Goal: Information Seeking & Learning: Check status

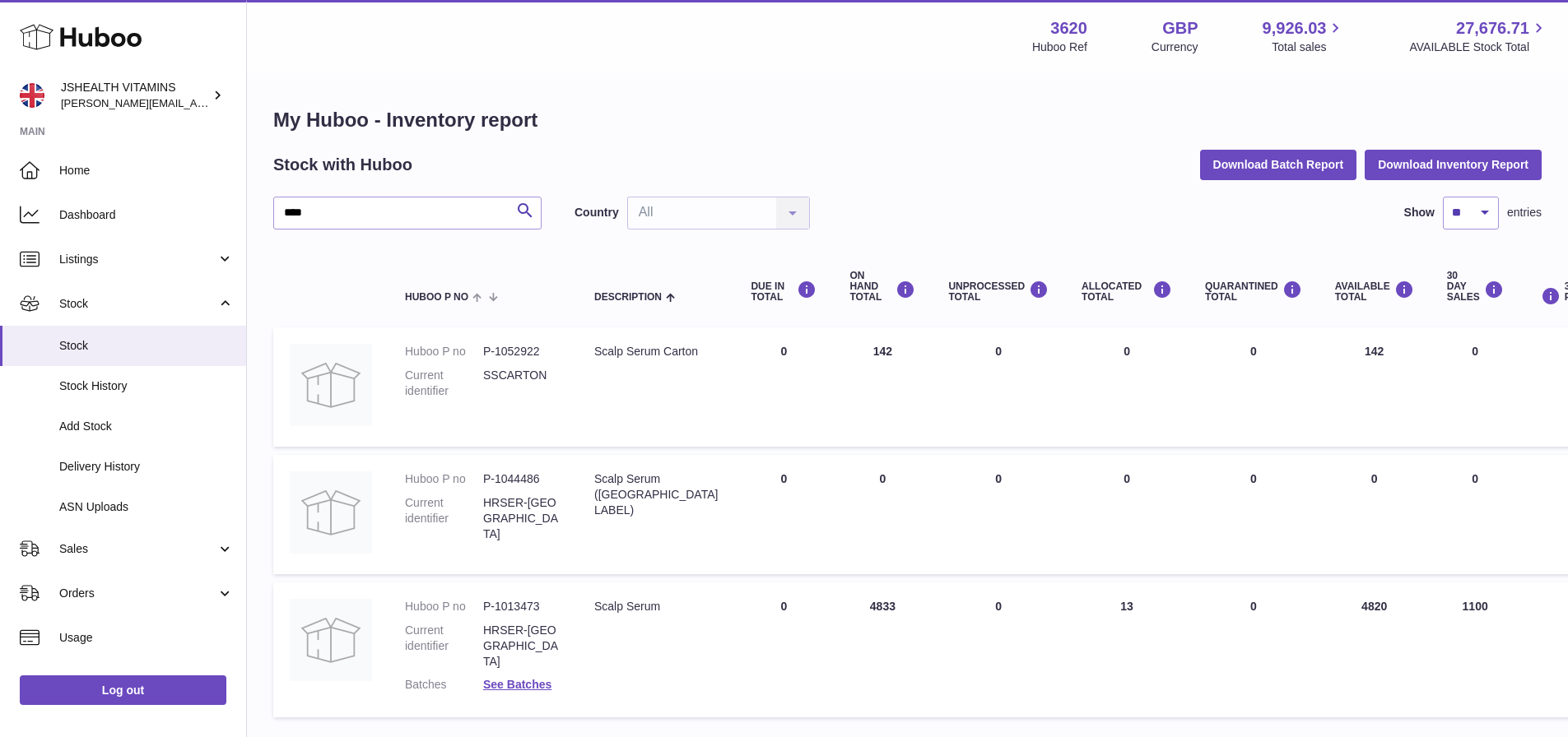
type input "****"
click at [483, 154] on div "Stock with Huboo Download Batch Report Download Inventory Report" at bounding box center [908, 164] width 1268 height 30
drag, startPoint x: 401, startPoint y: 207, endPoint x: 242, endPoint y: 215, distance: 159.2
click at [242, 215] on div "Huboo JSHEALTH VITAMINS francesca@jshealthvitamins.com Main Home Dashboard List…" at bounding box center [784, 427] width 1568 height 855
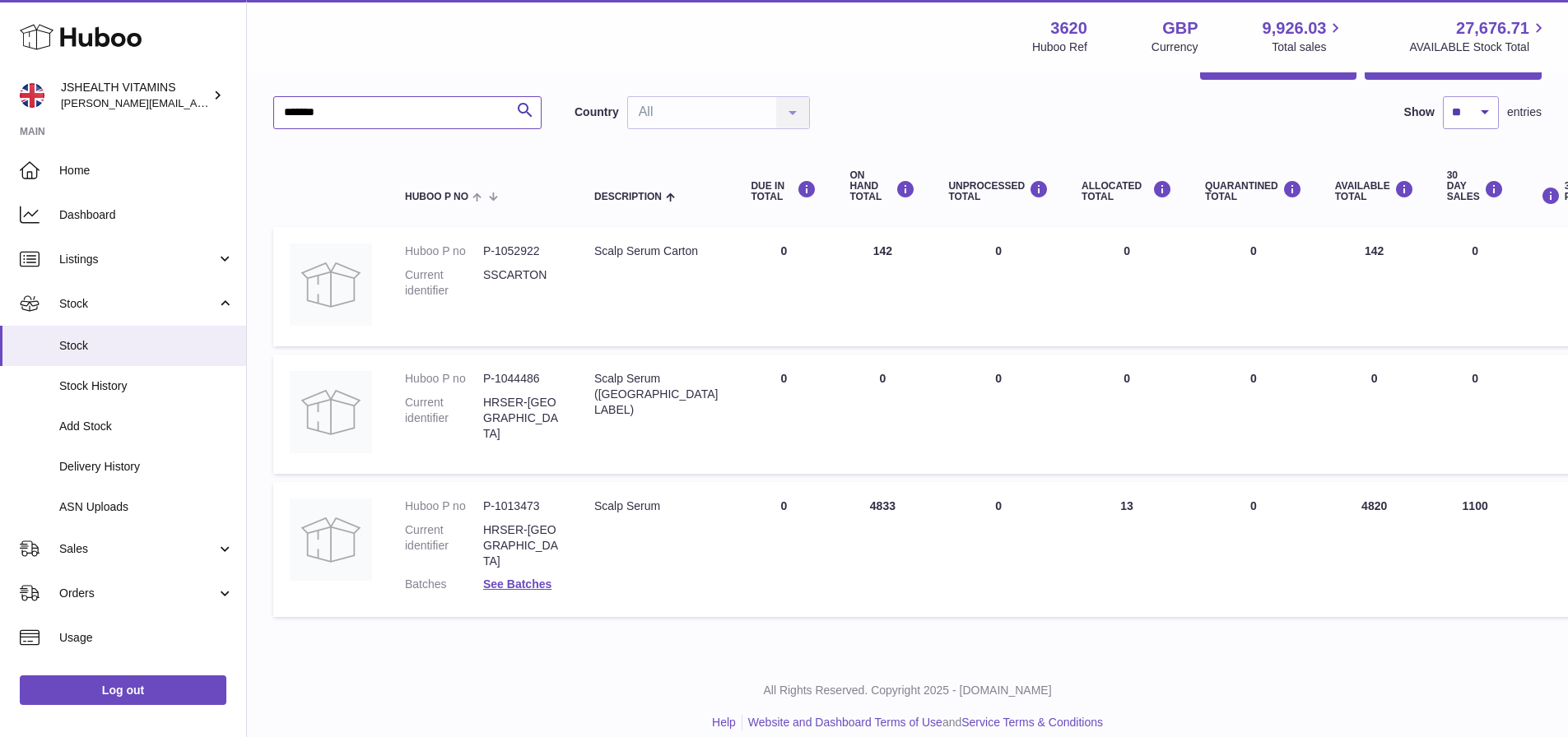
scroll to position [103, 0]
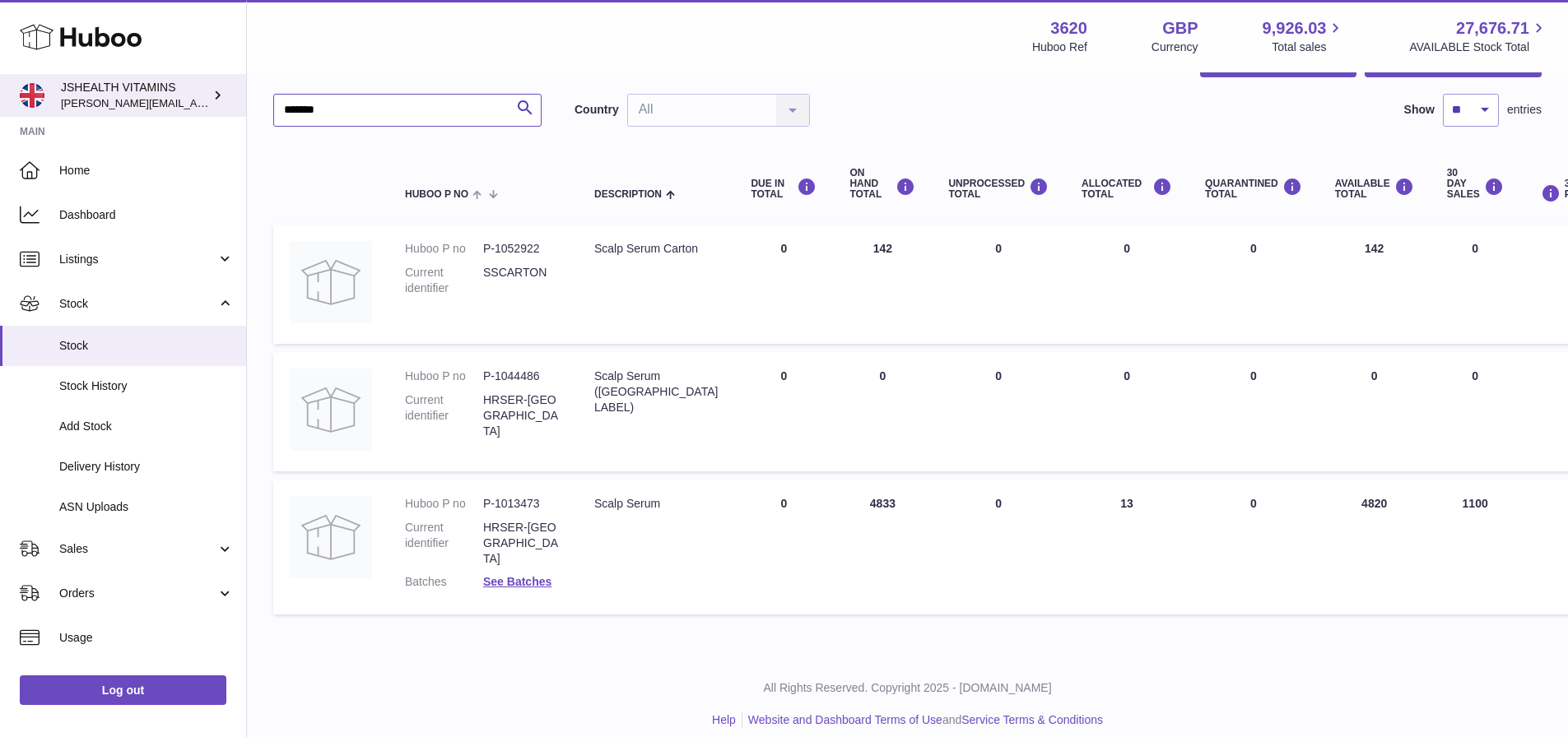
drag, startPoint x: 386, startPoint y: 110, endPoint x: 236, endPoint y: 108, distance: 150.0
click at [236, 108] on div "Huboo JSHEALTH VITAMINS francesca@jshealthvitamins.com Main Home Dashboard List…" at bounding box center [784, 324] width 1568 height 855
paste input "text"
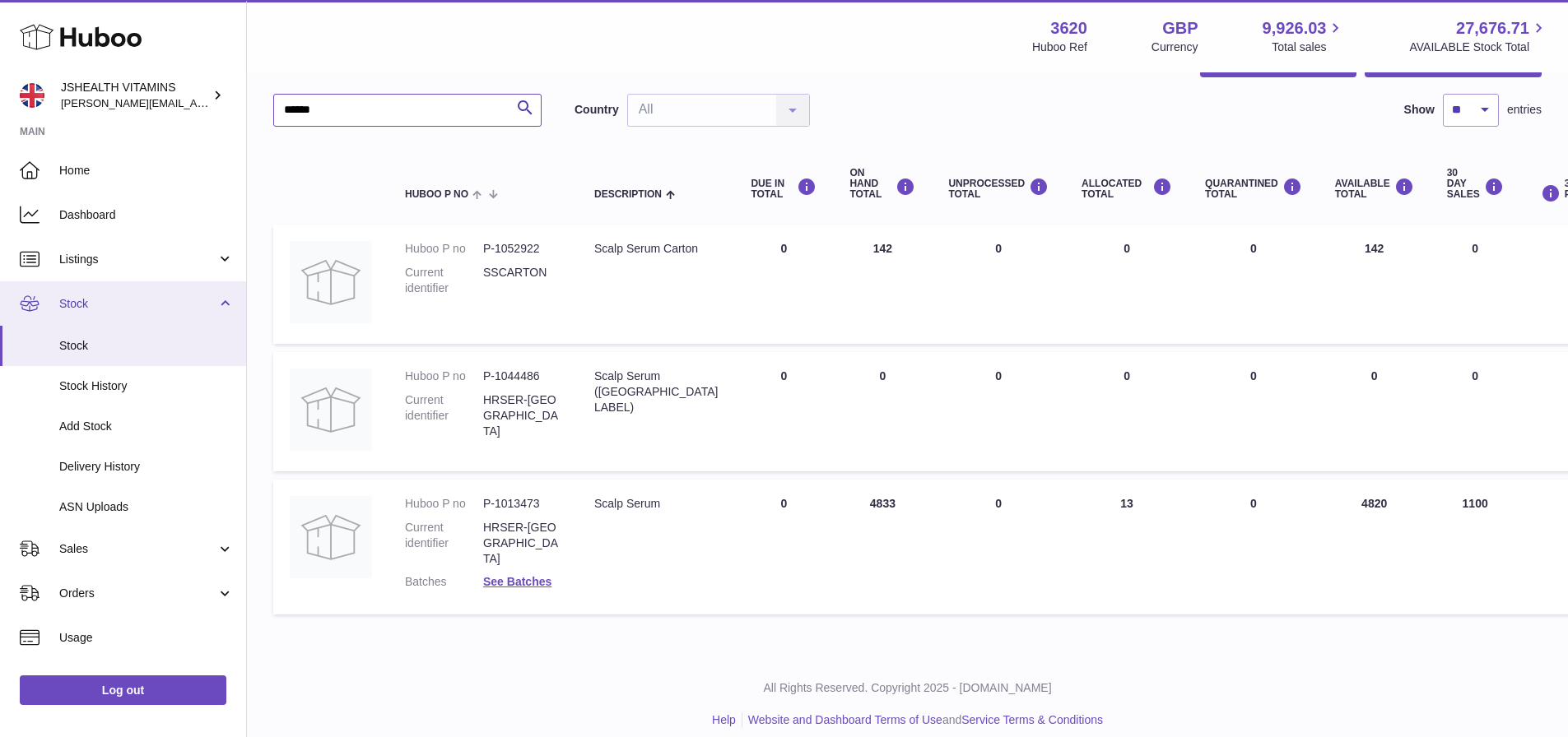
type input "******"
click at [76, 306] on span "Stock" at bounding box center [137, 303] width 157 height 16
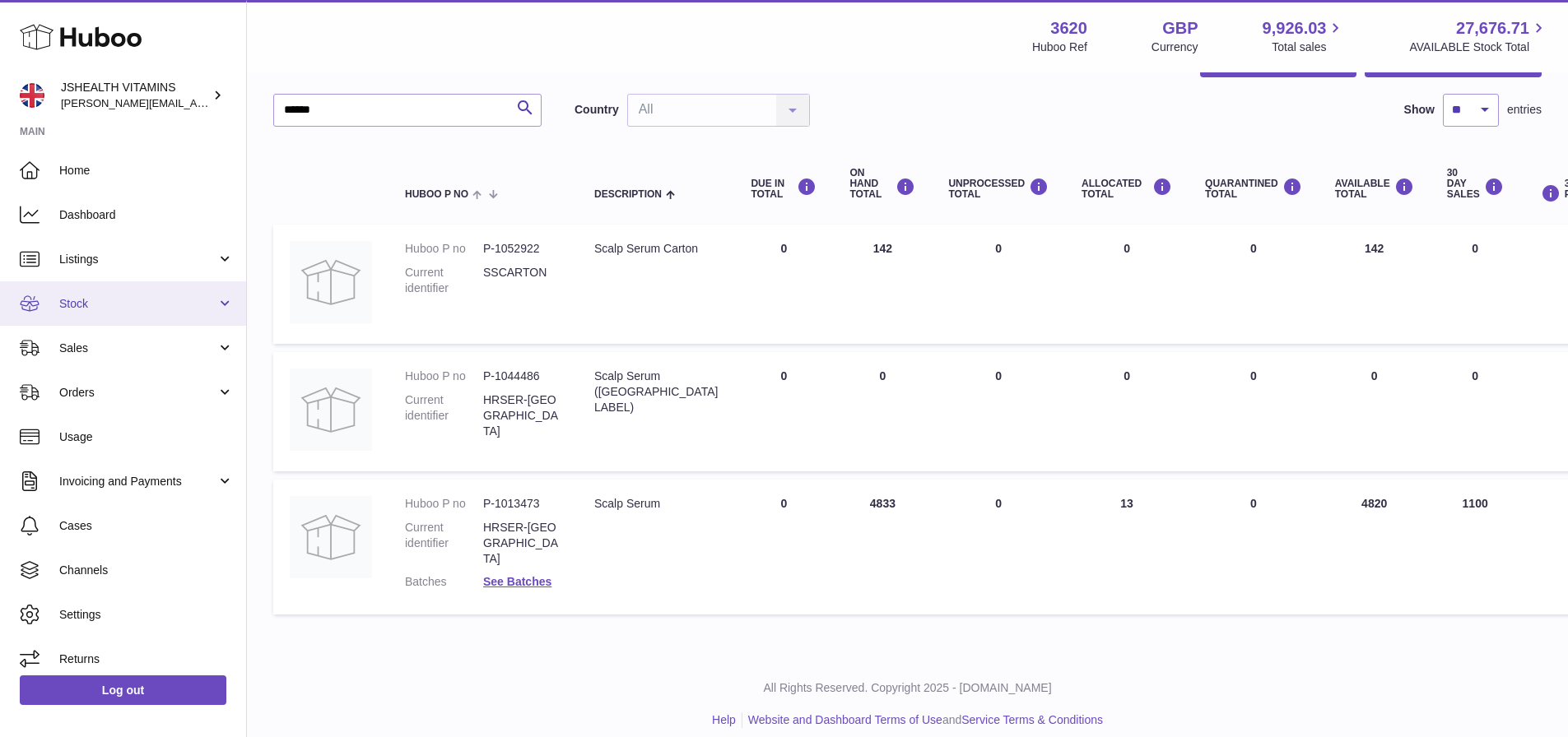
click at [77, 310] on span "Stock" at bounding box center [137, 303] width 157 height 16
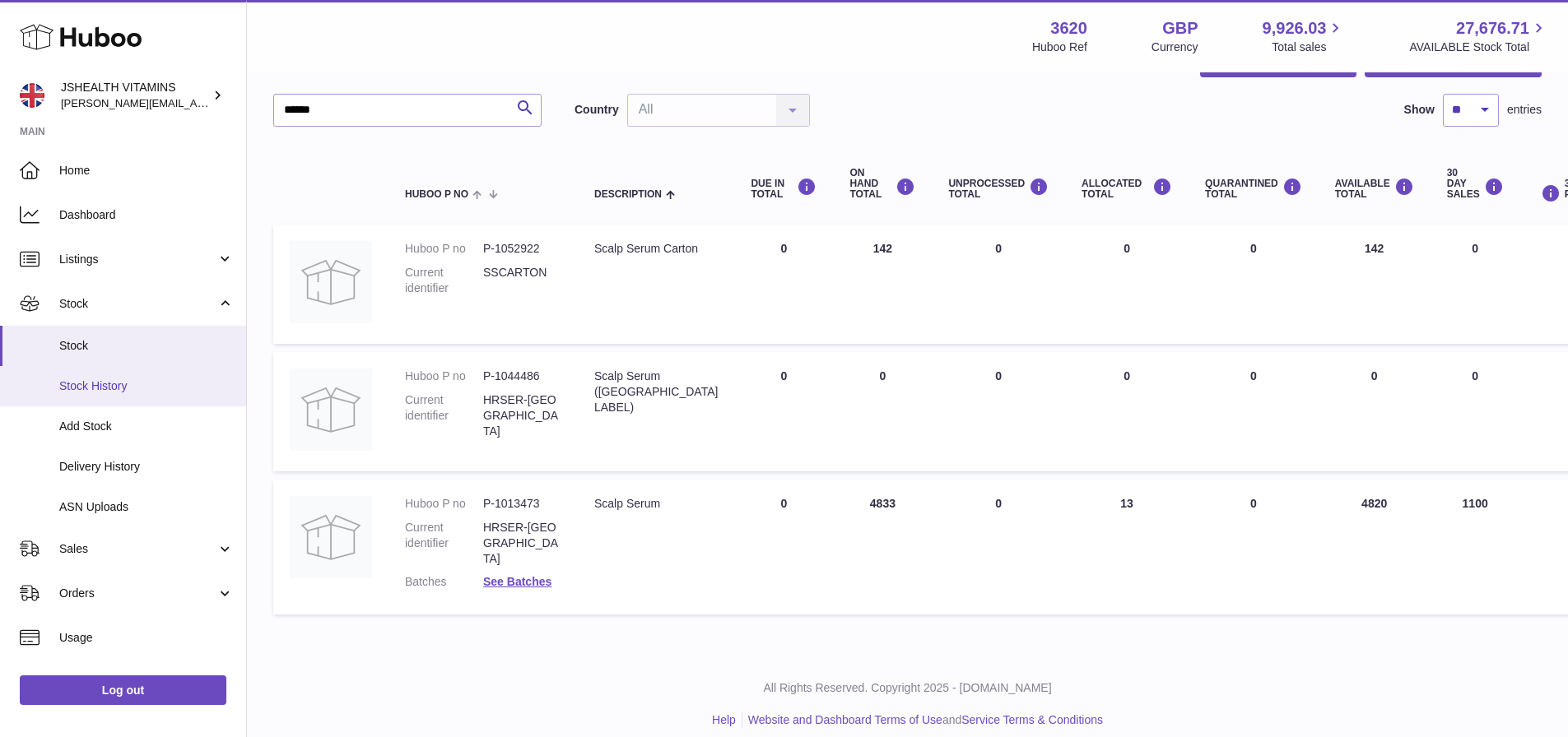
click at [81, 378] on span "Stock History" at bounding box center [147, 386] width 175 height 16
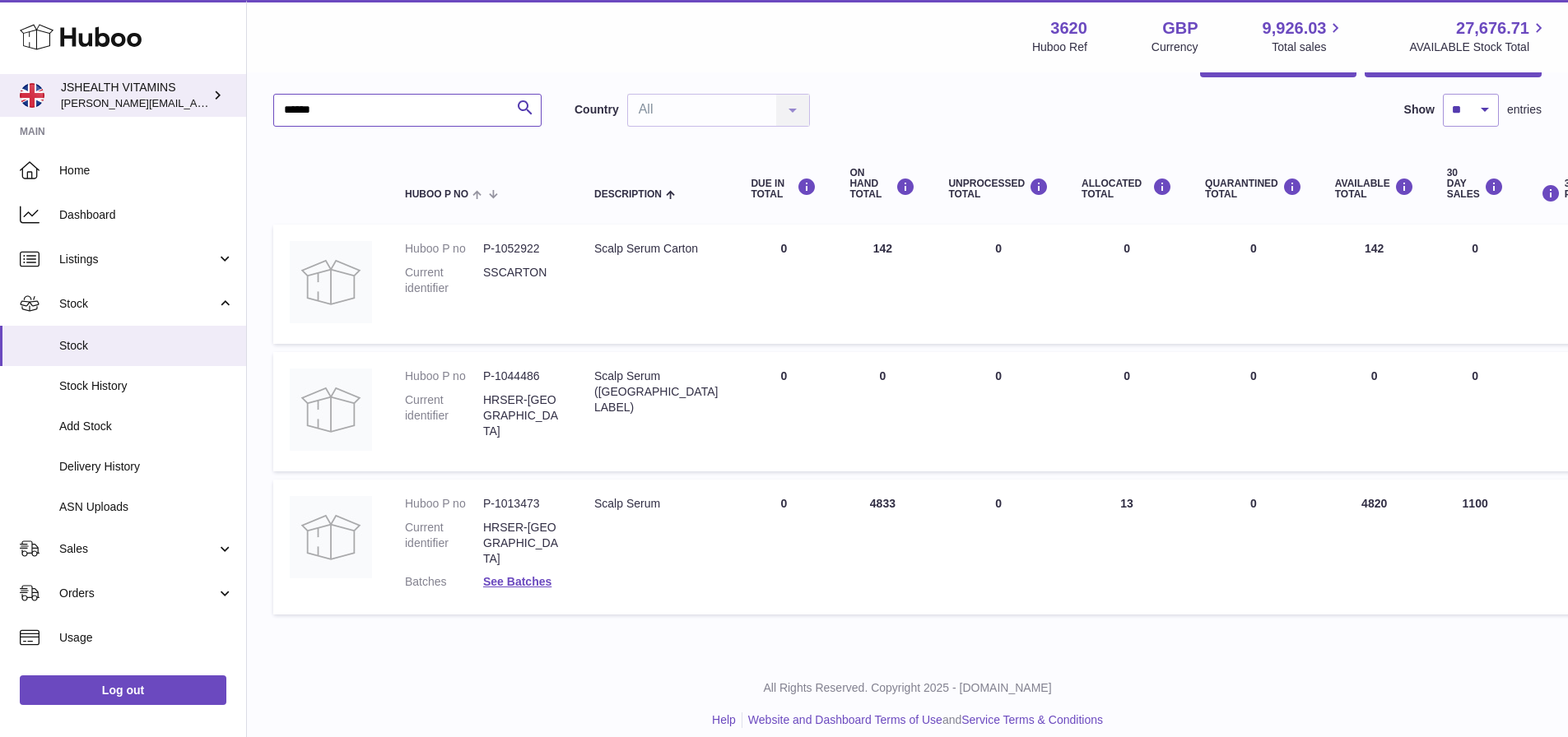
drag, startPoint x: 335, startPoint y: 110, endPoint x: 208, endPoint y: 110, distance: 127.0
click at [208, 110] on div "Huboo JSHEALTH VITAMINS francesca@jshealthvitamins.com Main Home Dashboard List…" at bounding box center [784, 324] width 1568 height 855
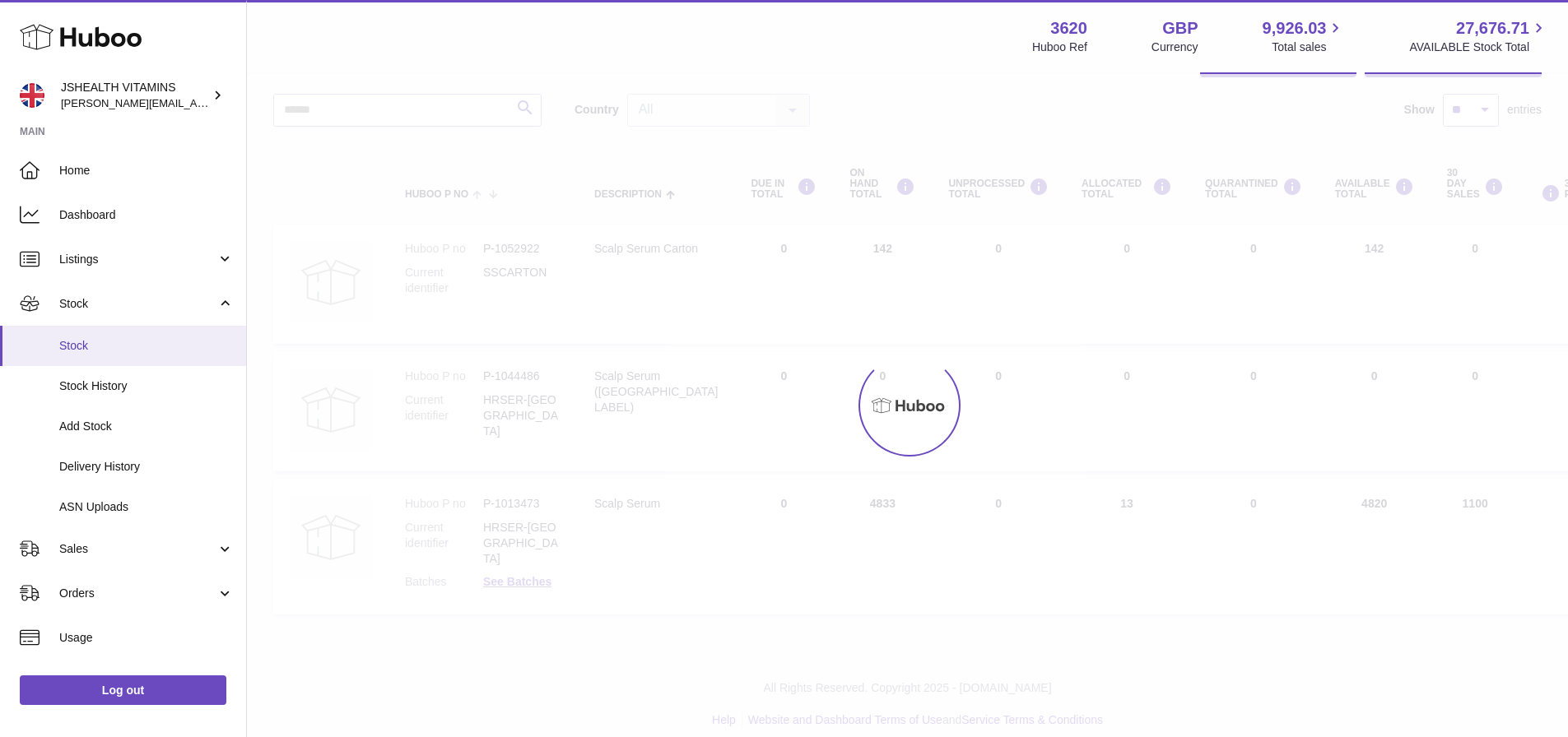
click at [102, 348] on span "Stock" at bounding box center [147, 345] width 175 height 16
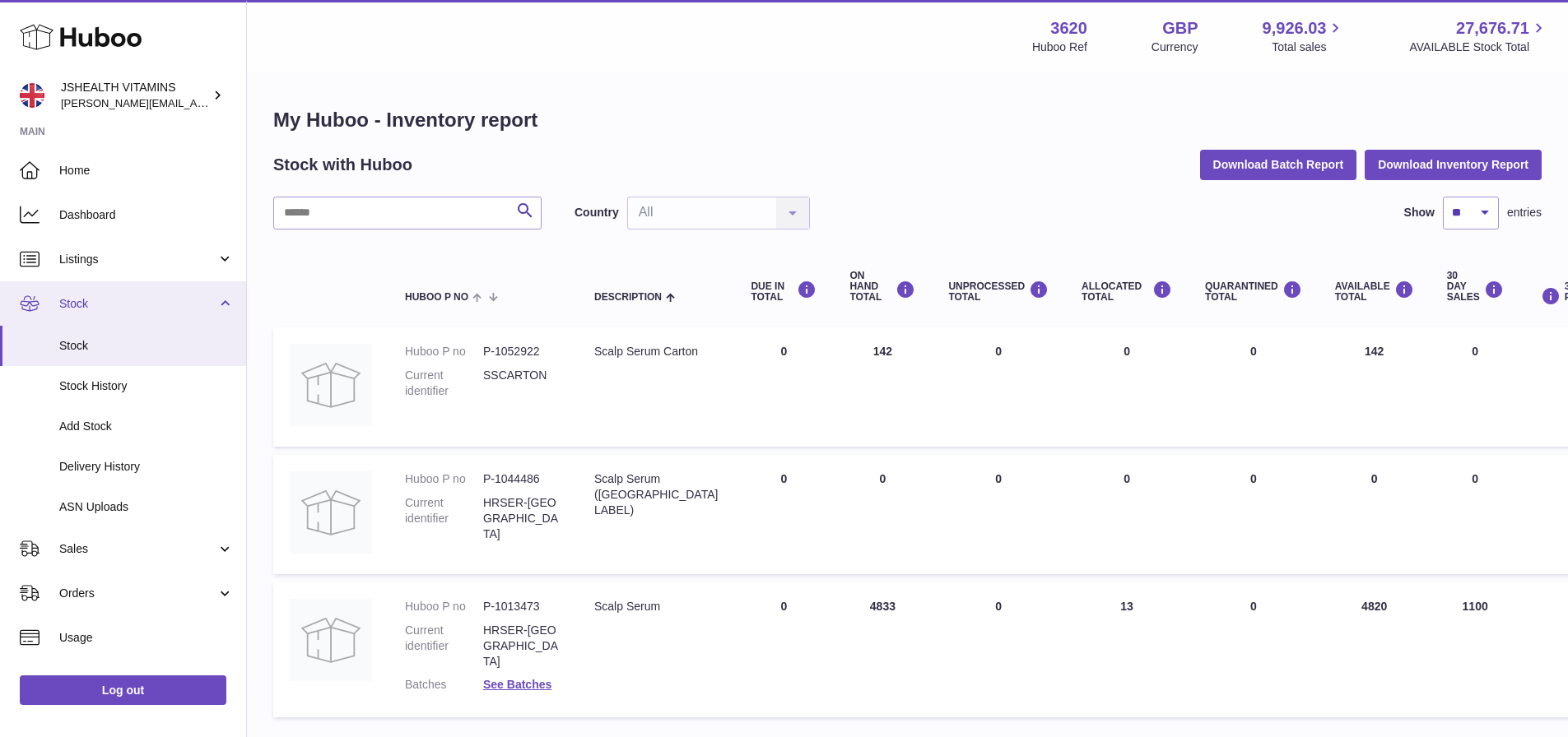
click at [93, 305] on span "Stock" at bounding box center [137, 303] width 157 height 16
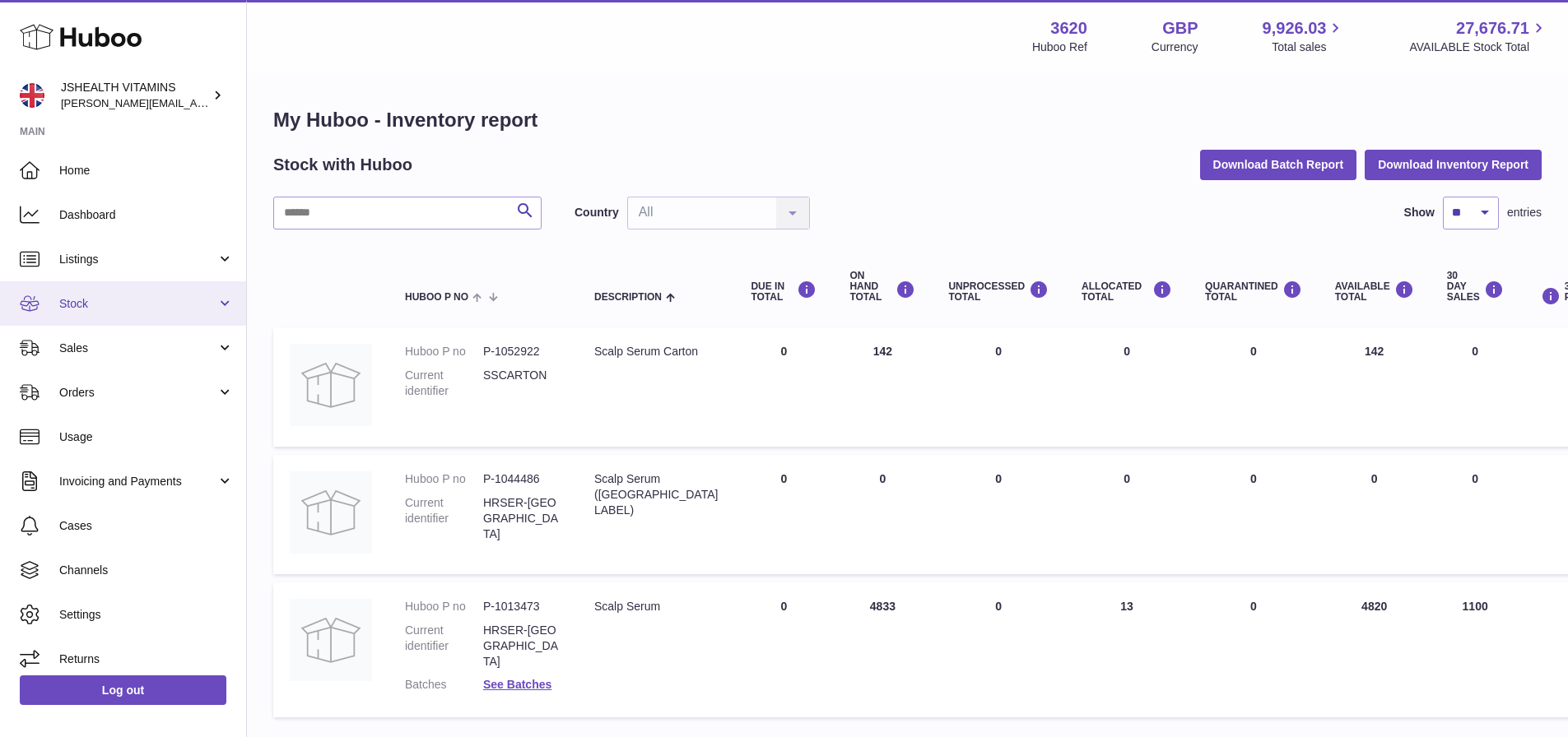
click at [80, 313] on link "Stock" at bounding box center [123, 303] width 246 height 44
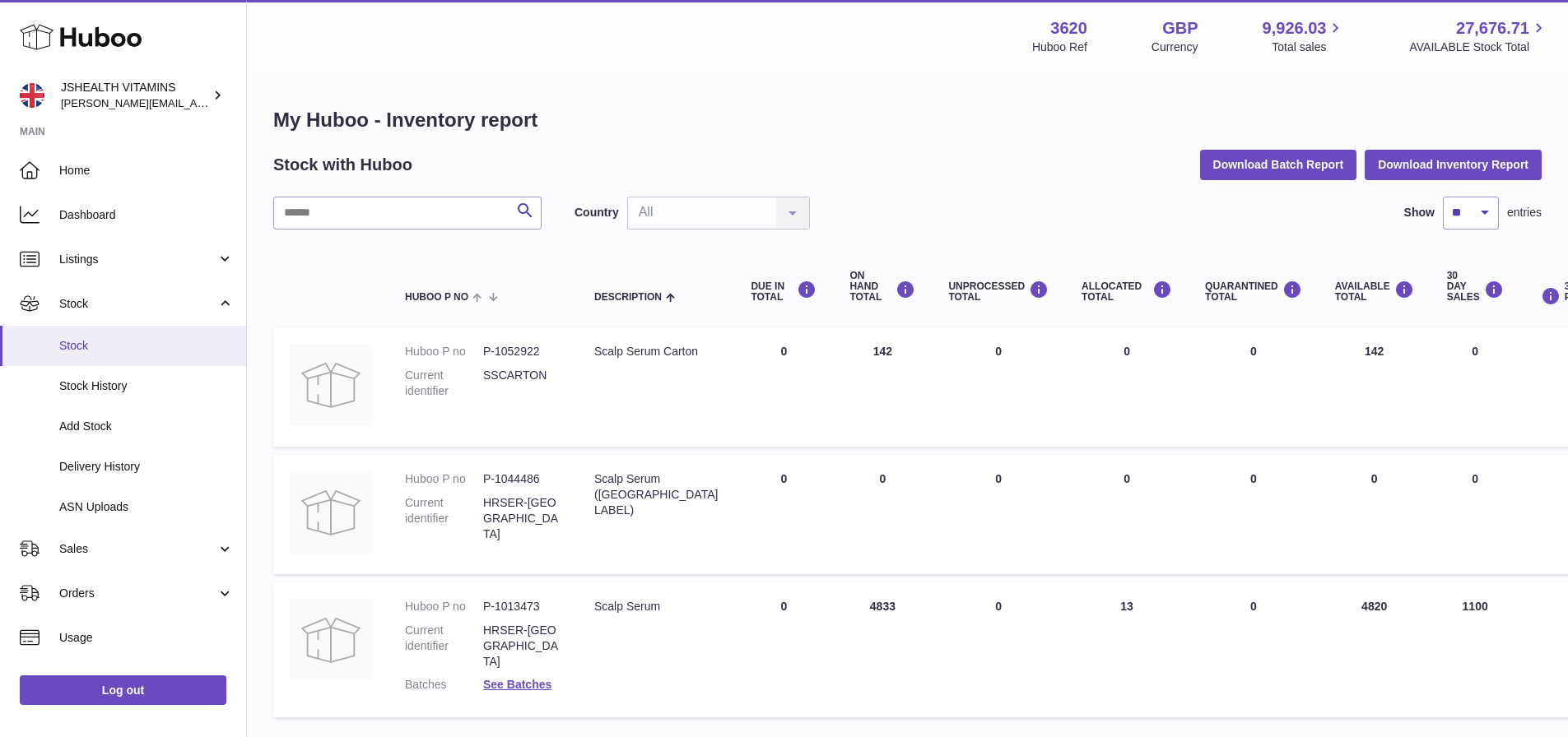
click at [84, 352] on span "Stock" at bounding box center [147, 345] width 175 height 16
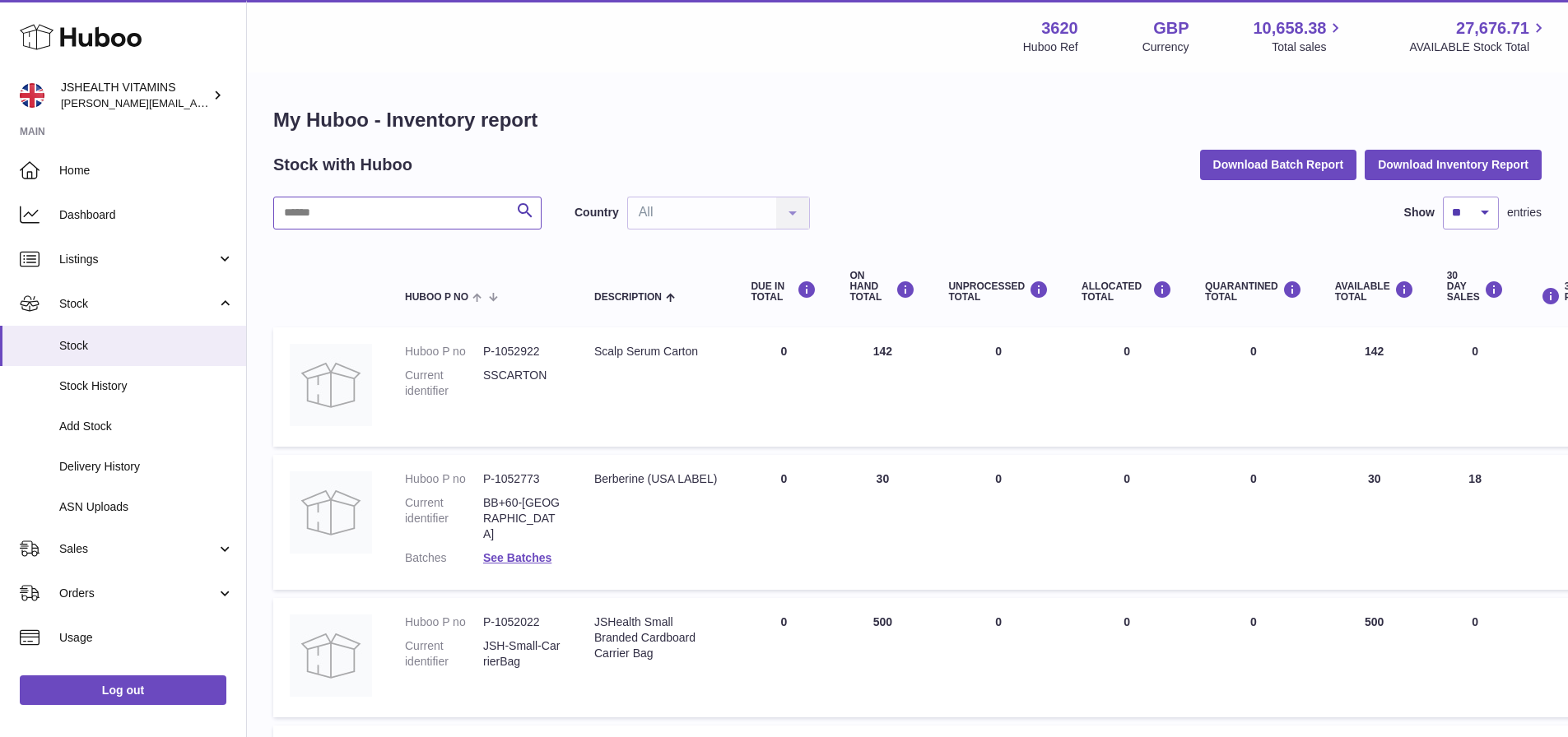
click at [442, 219] on input "text" at bounding box center [408, 212] width 269 height 33
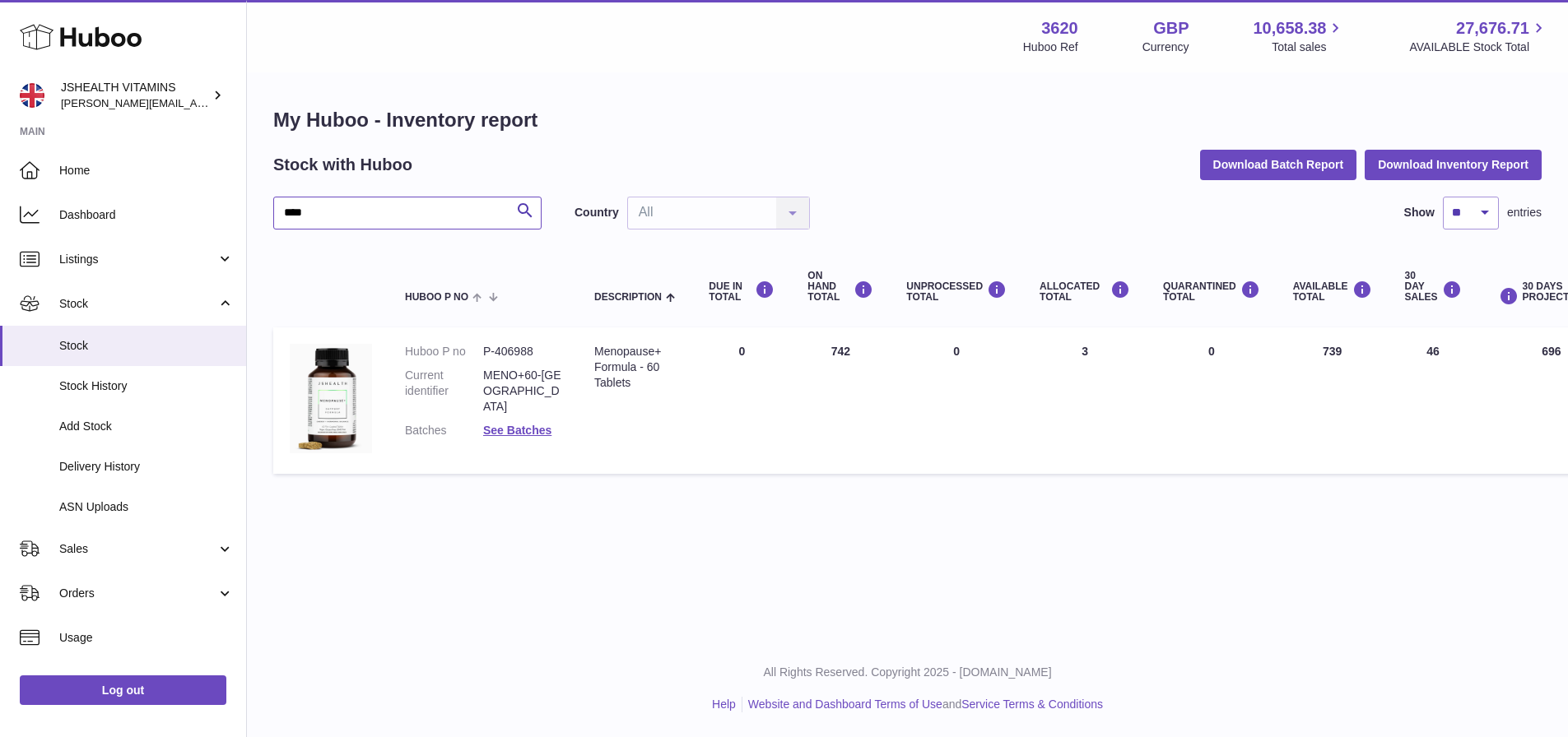
type input "****"
click at [83, 101] on span "[PERSON_NAME][EMAIL_ADDRESS][DOMAIN_NAME]" at bounding box center [195, 103] width 270 height 13
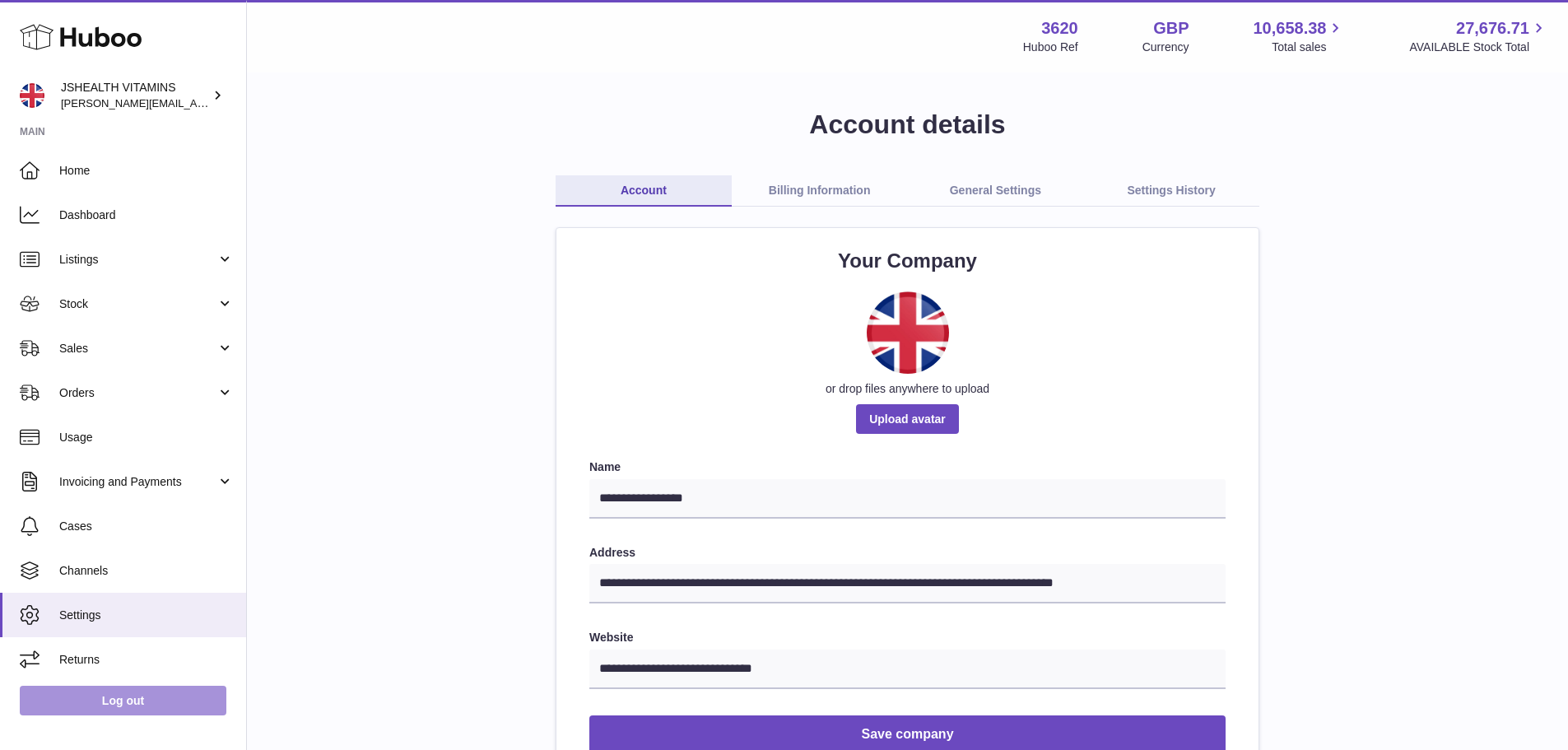
click at [132, 703] on link "Log out" at bounding box center [123, 701] width 207 height 30
